Goal: Find specific page/section

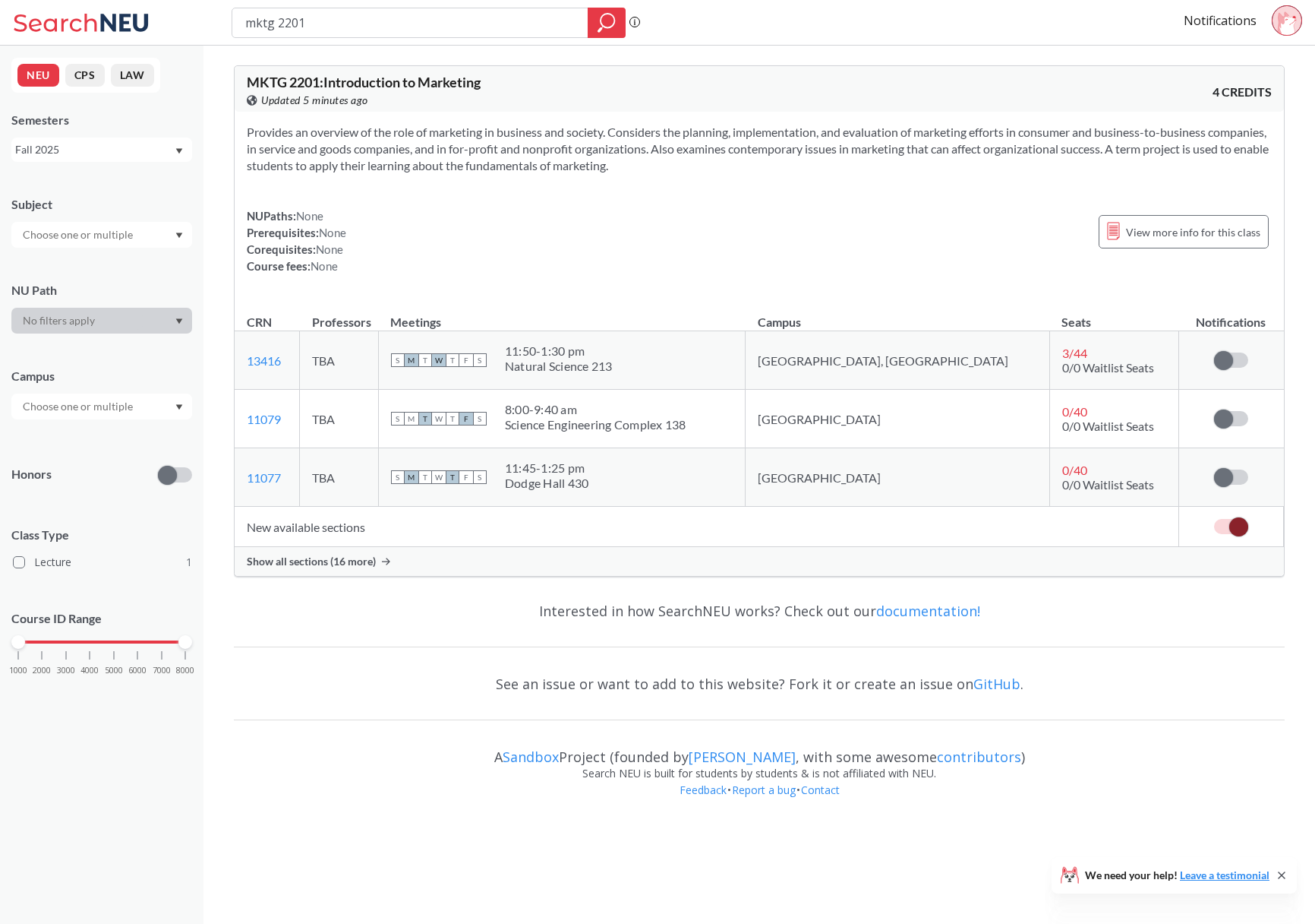
click at [302, 560] on span "Show all sections (16 more)" at bounding box center [311, 561] width 129 height 13
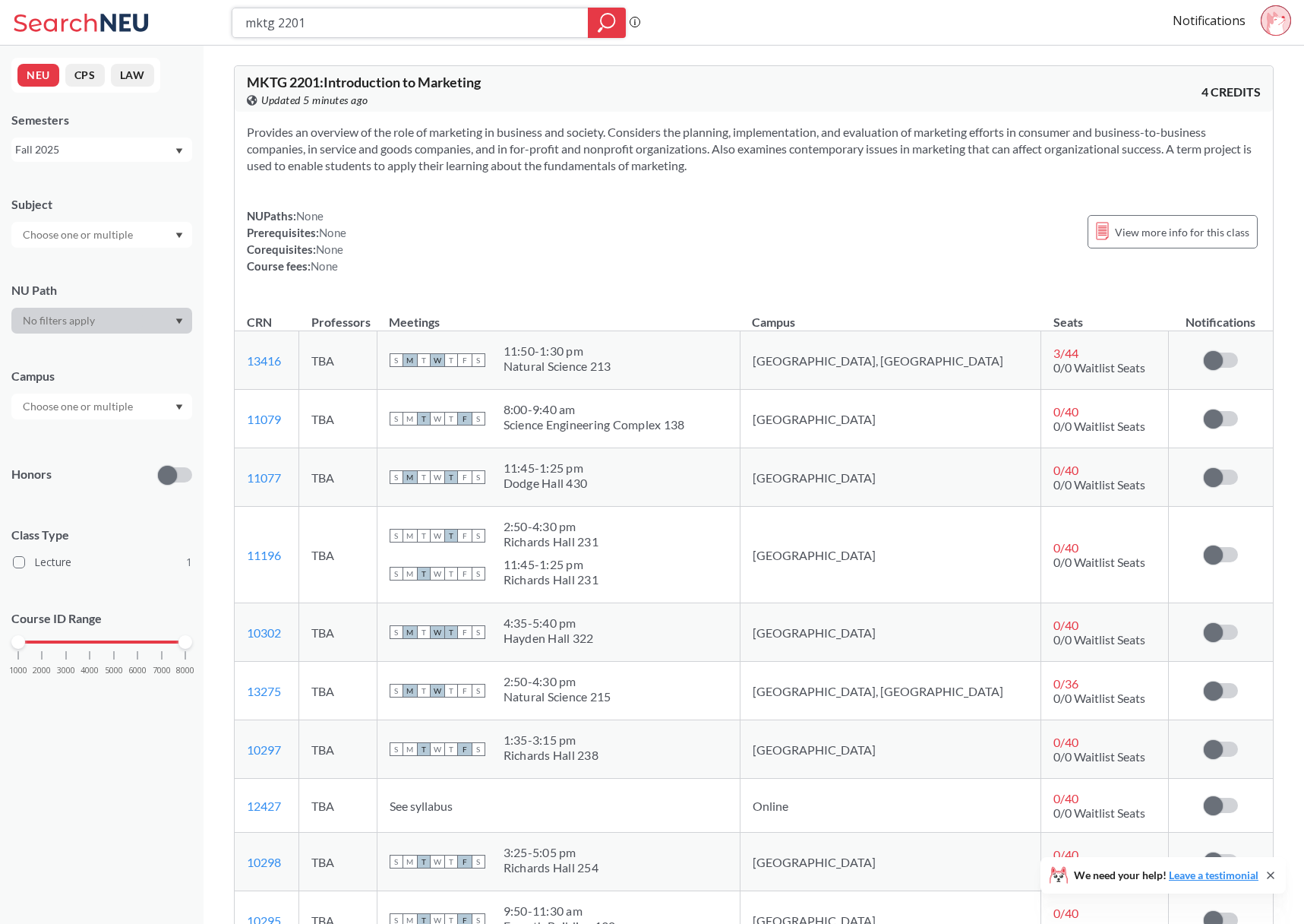
drag, startPoint x: 365, startPoint y: 25, endPoint x: 172, endPoint y: 25, distance: 193.0
click at [173, 25] on div "mktg 2201 Phrase search guarantees the exact search appears in the results. Ex.…" at bounding box center [652, 23] width 1304 height 46
type input "intb 1203"
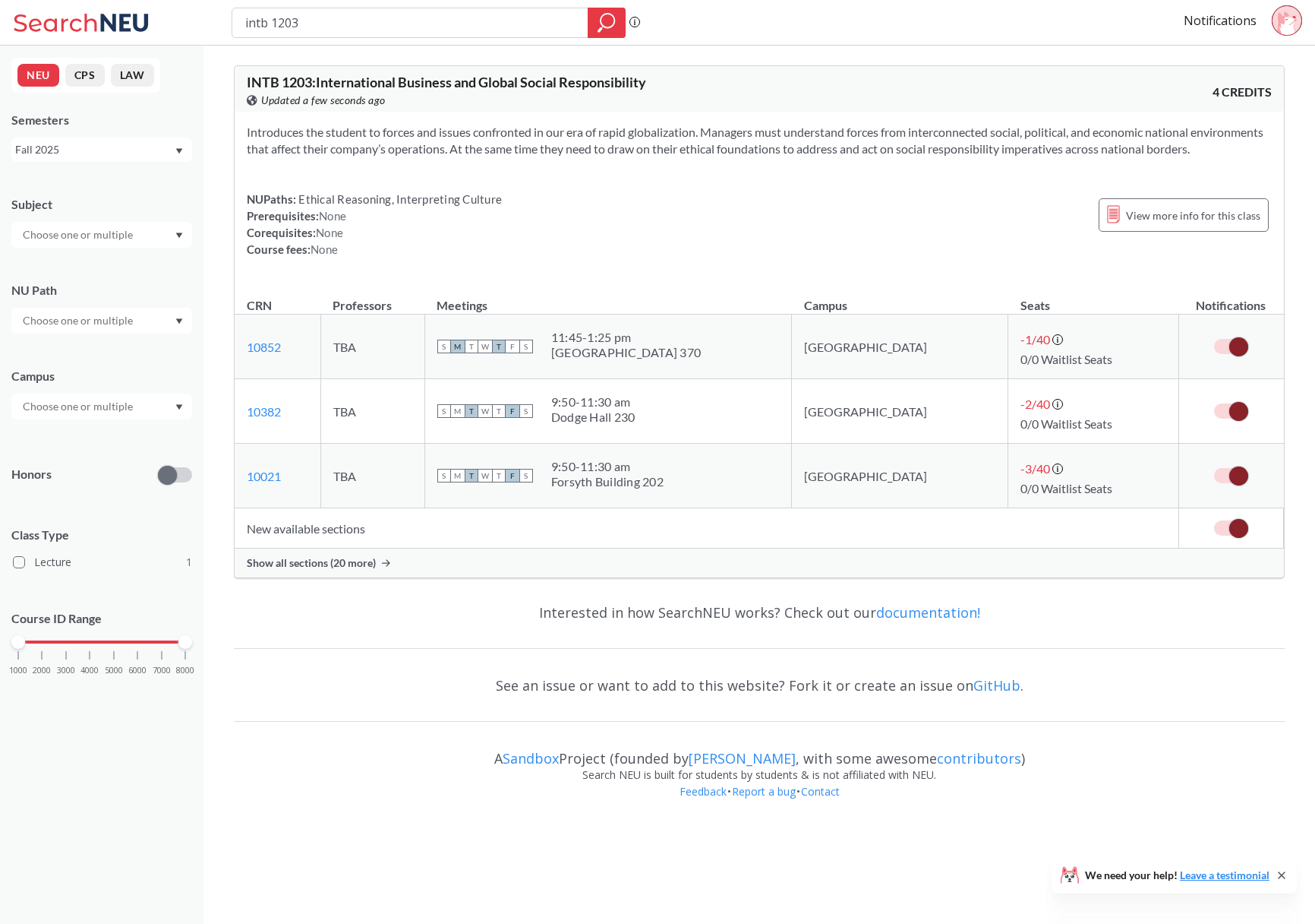
click at [320, 570] on span "Show all sections (20 more)" at bounding box center [311, 562] width 129 height 13
